Goal: Transaction & Acquisition: Purchase product/service

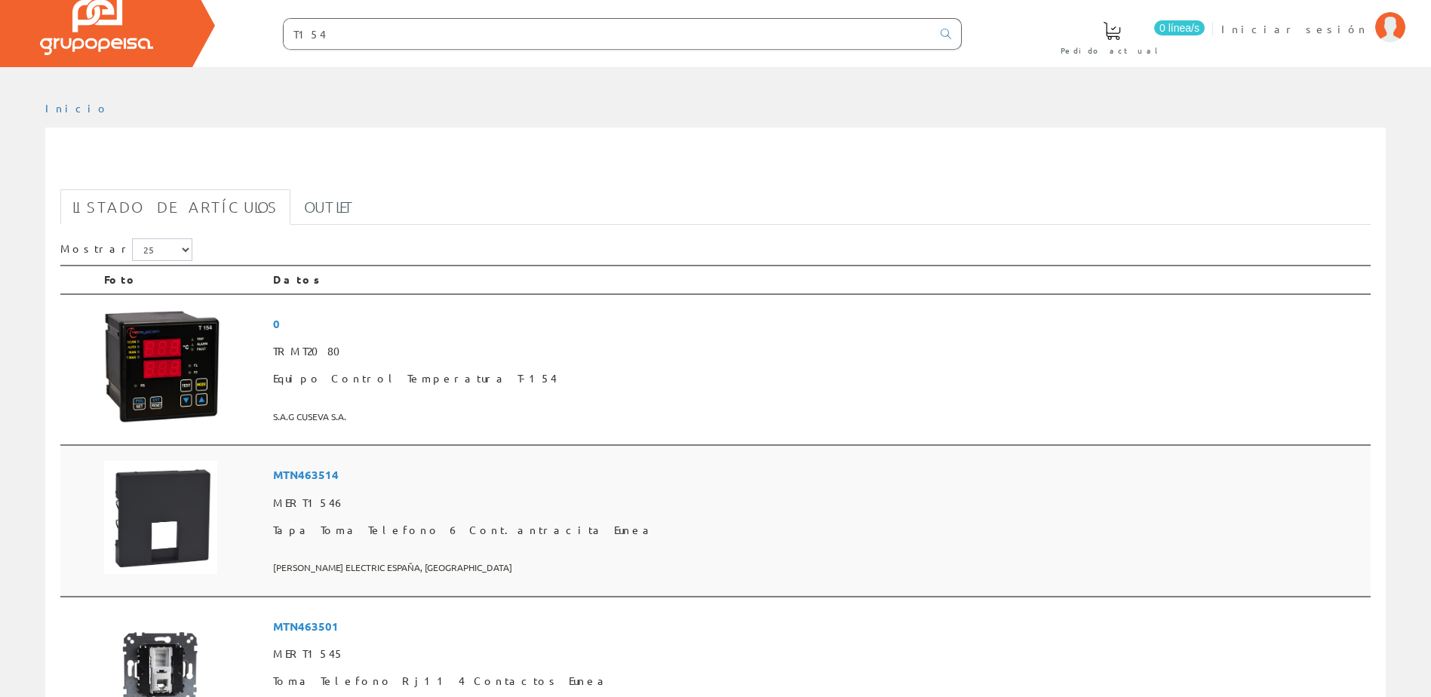
scroll to position [75, 0]
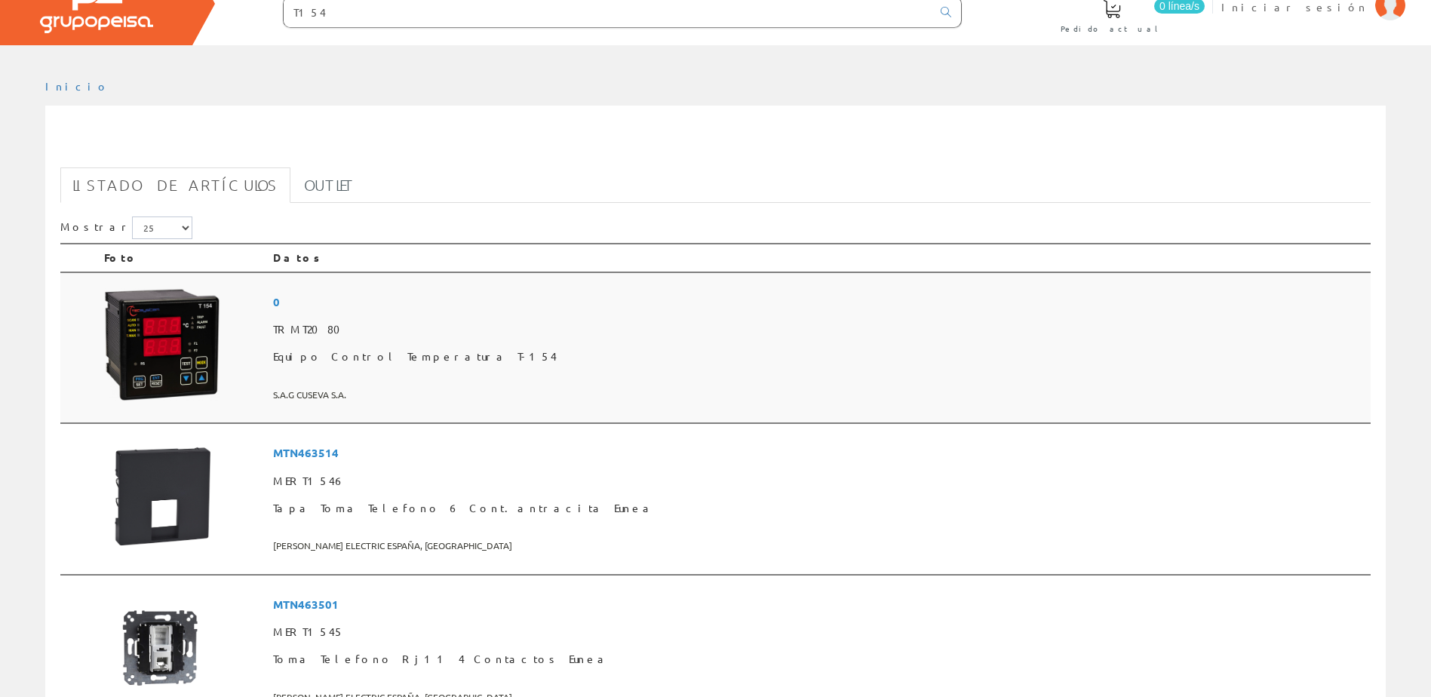
click at [198, 339] on img at bounding box center [162, 344] width 116 height 113
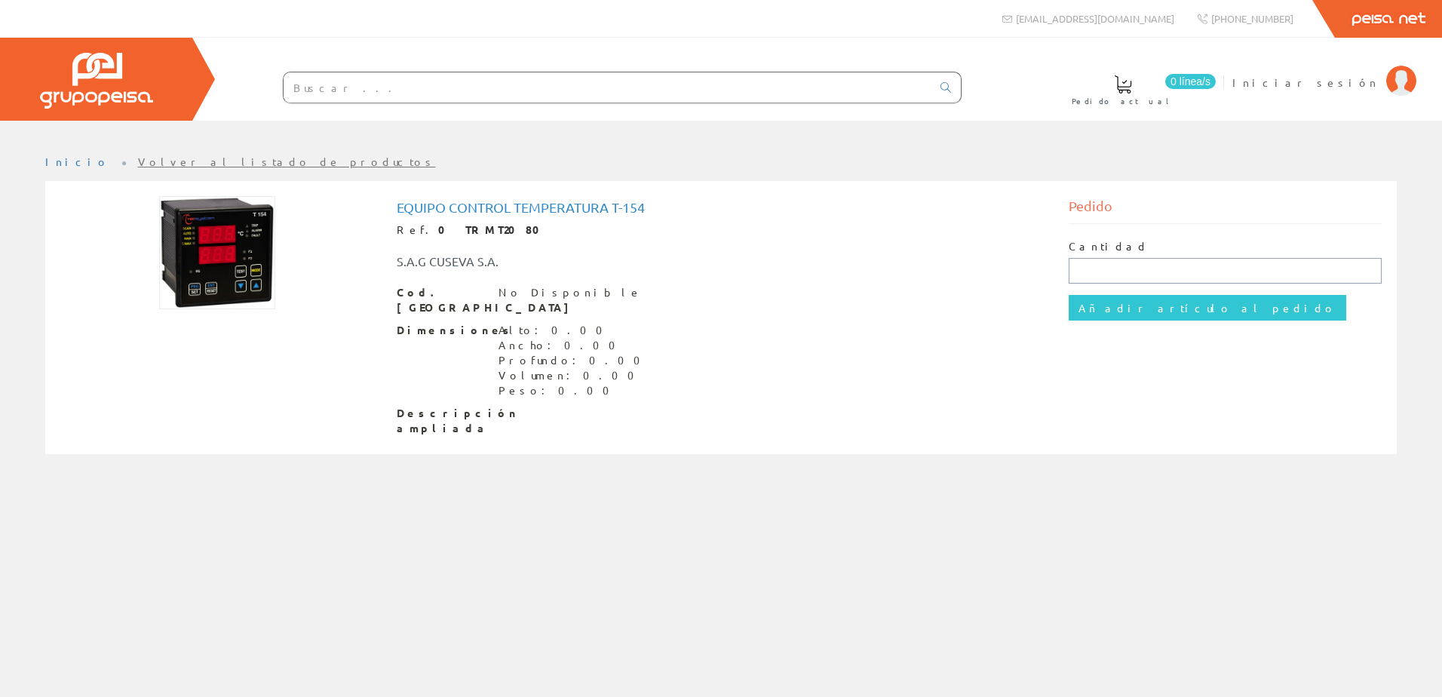
click at [1117, 272] on input "text" at bounding box center [1226, 271] width 314 height 26
type input "1"
click at [1069, 295] on input "Añadir artículo al pedido" at bounding box center [1208, 308] width 278 height 26
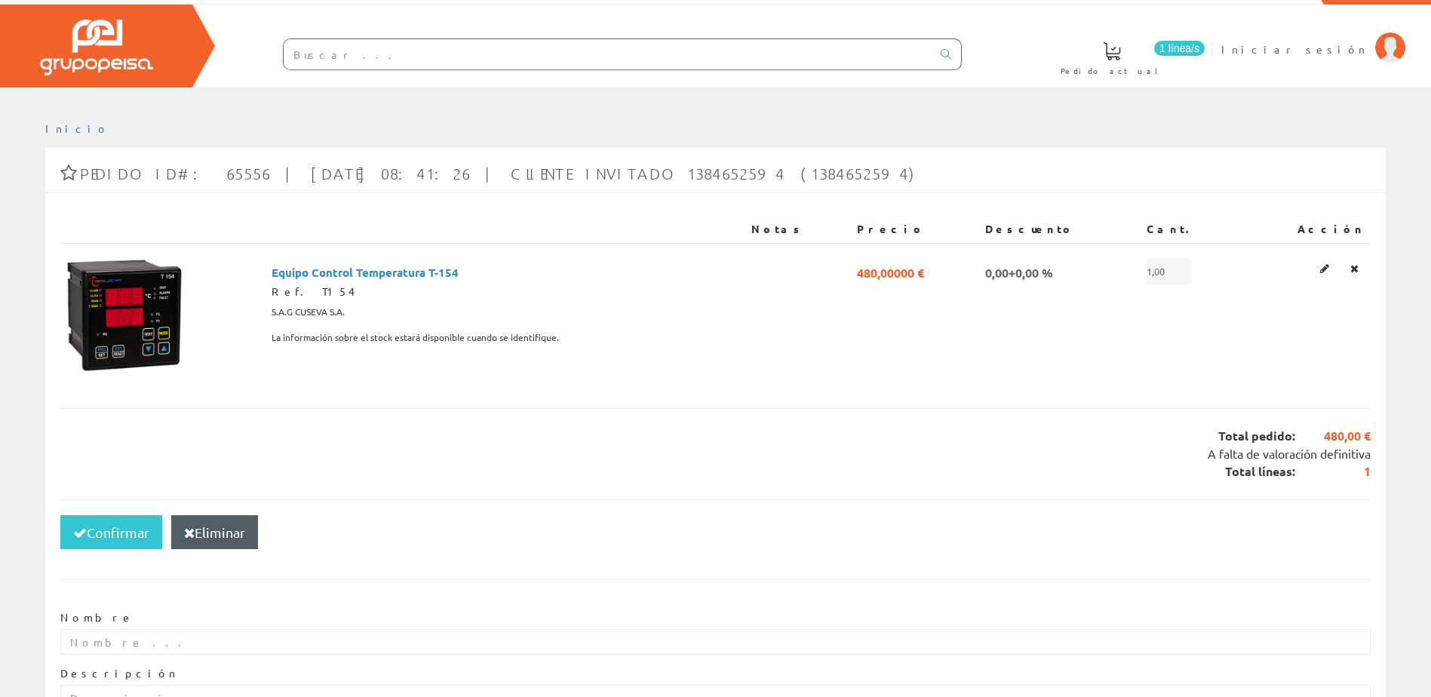
scroll to position [184, 0]
